Goal: Task Accomplishment & Management: Use online tool/utility

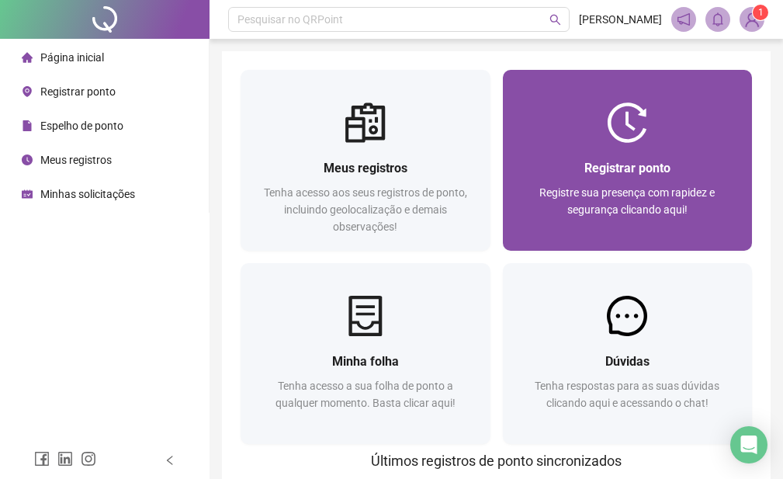
click at [557, 113] on div at bounding box center [628, 122] width 250 height 40
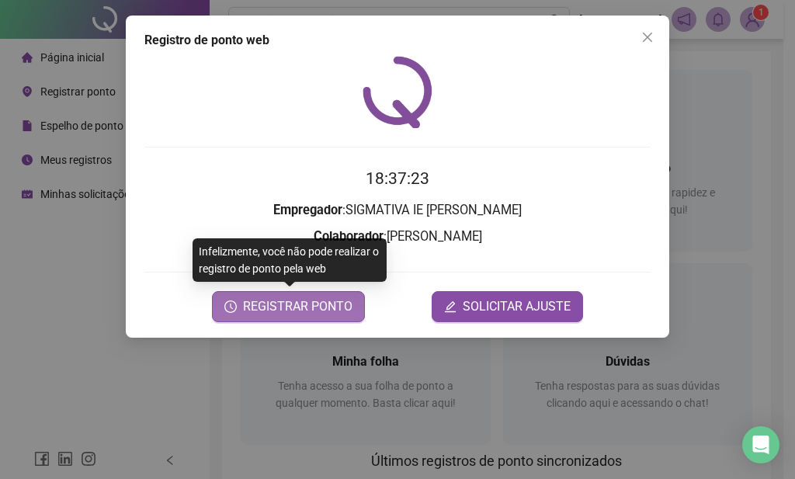
click at [321, 309] on span "REGISTRAR PONTO" at bounding box center [297, 306] width 109 height 19
